Goal: Communication & Community: Answer question/provide support

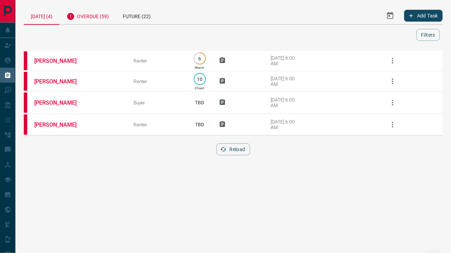
click at [100, 19] on div "Overdue (59)" at bounding box center [87, 15] width 56 height 17
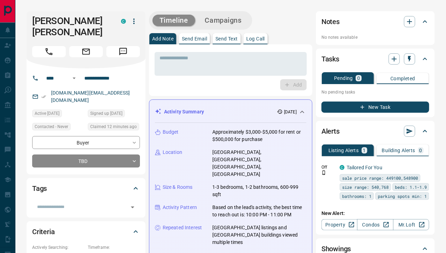
click at [103, 87] on p "[DOMAIN_NAME][EMAIL_ADDRESS][DOMAIN_NAME]" at bounding box center [94, 96] width 91 height 19
click at [67, 75] on icon "Open" at bounding box center [63, 78] width 7 height 7
click at [165, 69] on div "* ​" at bounding box center [231, 64] width 152 height 24
click at [206, 108] on div "Activity Summary 1 week ago" at bounding box center [226, 111] width 143 height 7
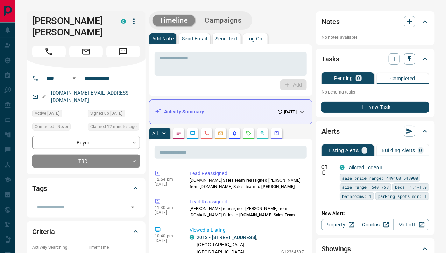
click at [194, 36] on p "Send Email" at bounding box center [194, 38] width 25 height 5
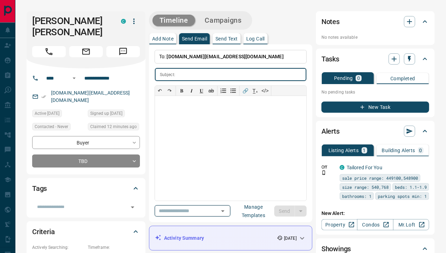
click at [199, 207] on input "text" at bounding box center [182, 211] width 53 height 9
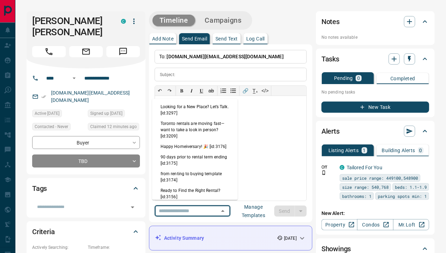
click at [188, 113] on li "Looking for a New Place? Let’s Talk. [id:3297]" at bounding box center [195, 110] width 86 height 17
type input "**********"
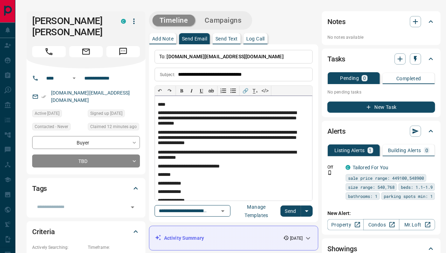
click at [161, 102] on p "****" at bounding box center [231, 105] width 146 height 6
click at [290, 208] on button "Send" at bounding box center [290, 211] width 21 height 11
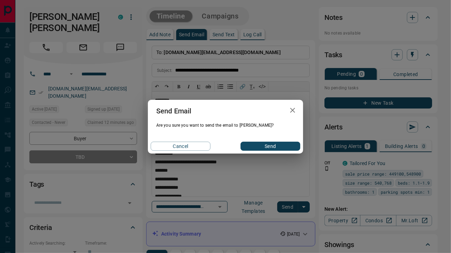
click at [263, 145] on button "Send" at bounding box center [270, 146] width 60 height 9
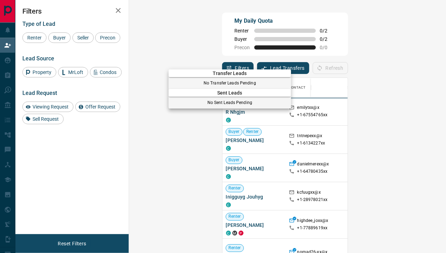
scroll to position [186, 297]
